Goal: Task Accomplishment & Management: Use online tool/utility

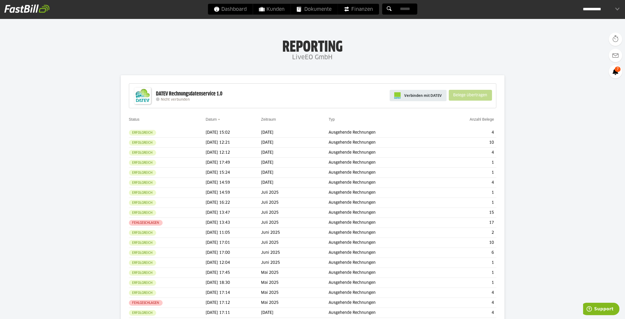
click at [421, 94] on span "Verbinden mit DATEV" at bounding box center [424, 95] width 38 height 5
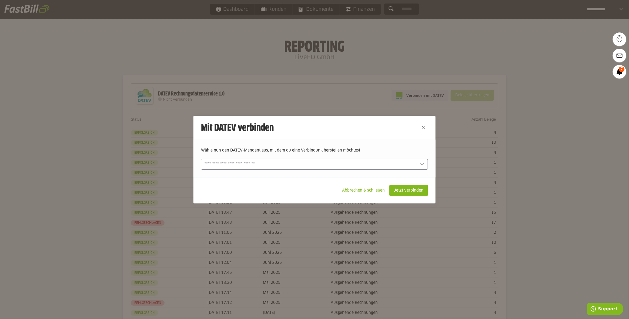
click at [272, 163] on input "text" at bounding box center [311, 164] width 212 height 6
click at [269, 178] on slot "LiveEO GmbH (677562-1901)" at bounding box center [314, 177] width 215 height 6
type input "**********"
click at [405, 192] on slot "Jetzt verbinden" at bounding box center [409, 190] width 38 height 10
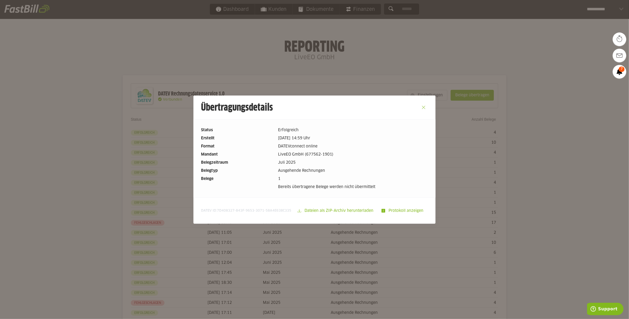
click at [421, 108] on button "Close" at bounding box center [423, 107] width 9 height 9
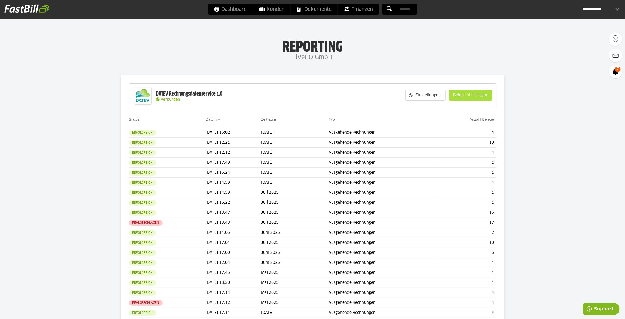
click at [456, 92] on slot "Belege übertragen" at bounding box center [470, 95] width 43 height 10
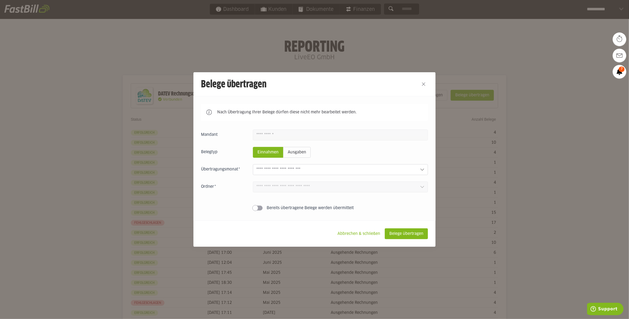
click at [283, 168] on input "text" at bounding box center [335, 169] width 159 height 6
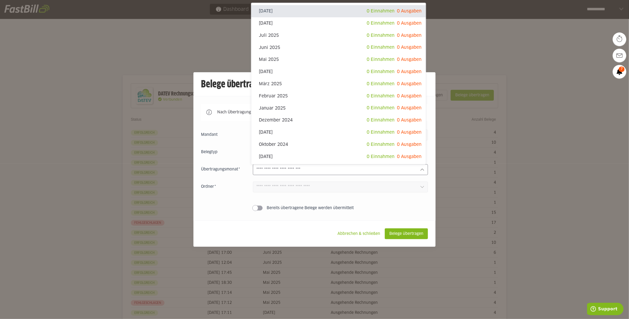
click at [489, 43] on div at bounding box center [314, 159] width 629 height 319
